Goal: Information Seeking & Learning: Learn about a topic

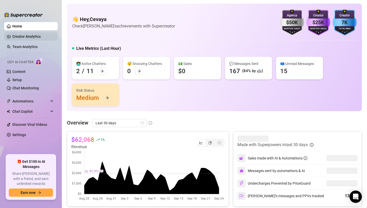
click at [31, 38] on link "Creator Analytics" at bounding box center [32, 36] width 41 height 8
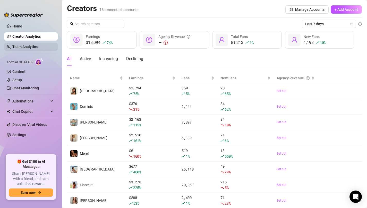
click at [30, 49] on link "Team Analytics" at bounding box center [24, 47] width 25 height 4
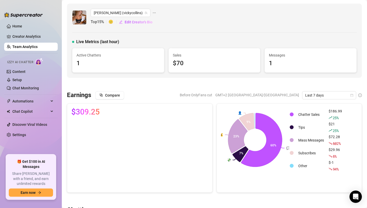
click at [18, 47] on link "Team Analytics" at bounding box center [24, 47] width 25 height 4
